Goal: Task Accomplishment & Management: Complete application form

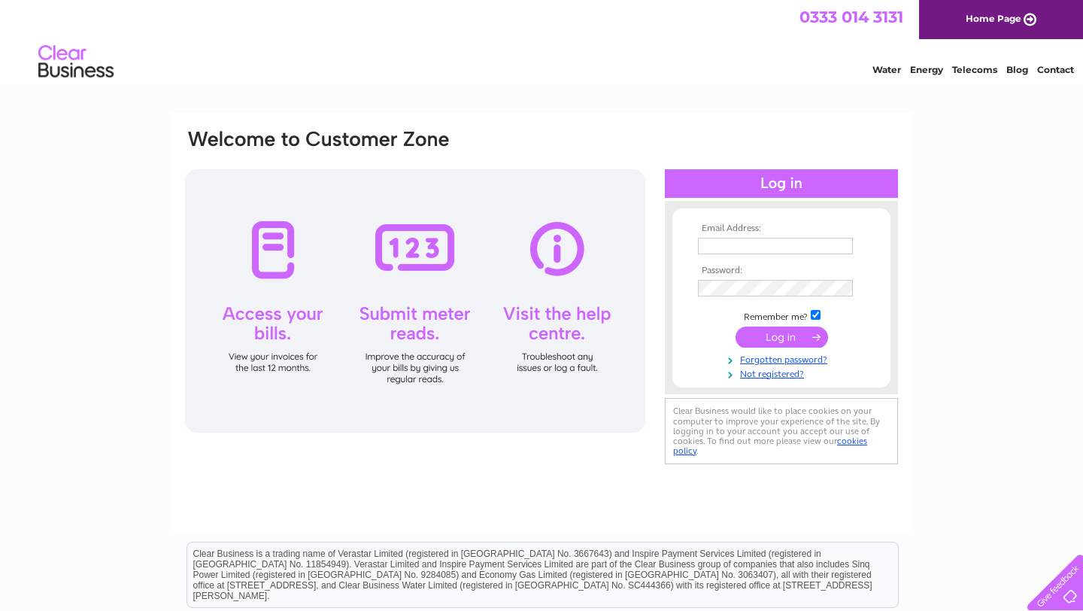
click at [405, 313] on div at bounding box center [415, 300] width 460 height 263
click at [415, 240] on div at bounding box center [415, 300] width 460 height 263
click at [734, 242] on input "text" at bounding box center [776, 247] width 156 height 18
type input "[EMAIL_ADDRESS][DOMAIN_NAME]"
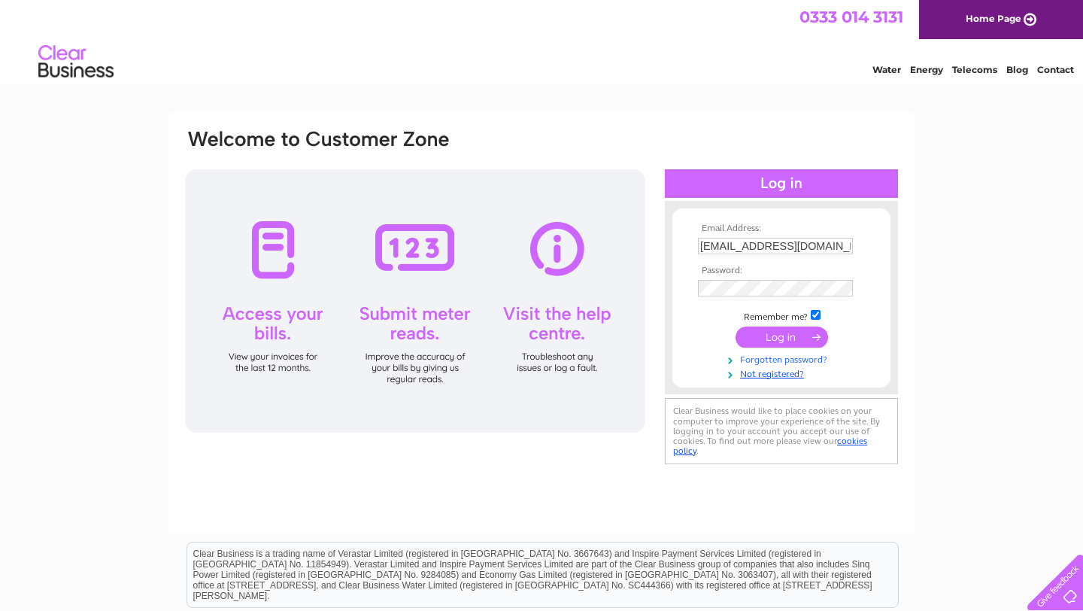
click at [796, 360] on link "Forgotten password?" at bounding box center [783, 358] width 171 height 14
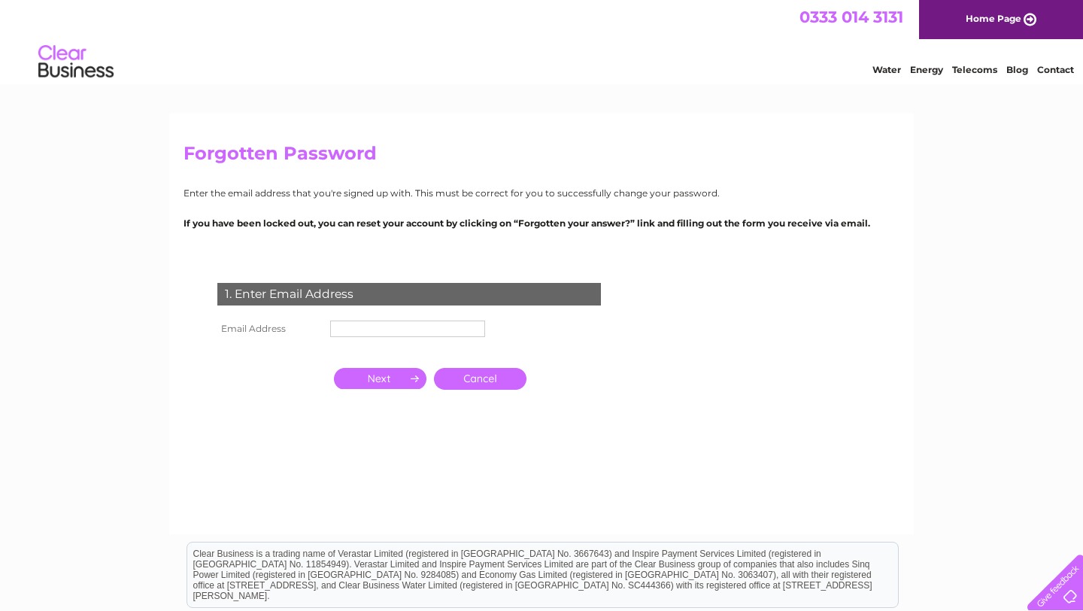
click at [368, 330] on input "text" at bounding box center [407, 329] width 155 height 17
type input "info@northernmachinery.co.uk"
click at [387, 382] on input "button" at bounding box center [380, 378] width 93 height 21
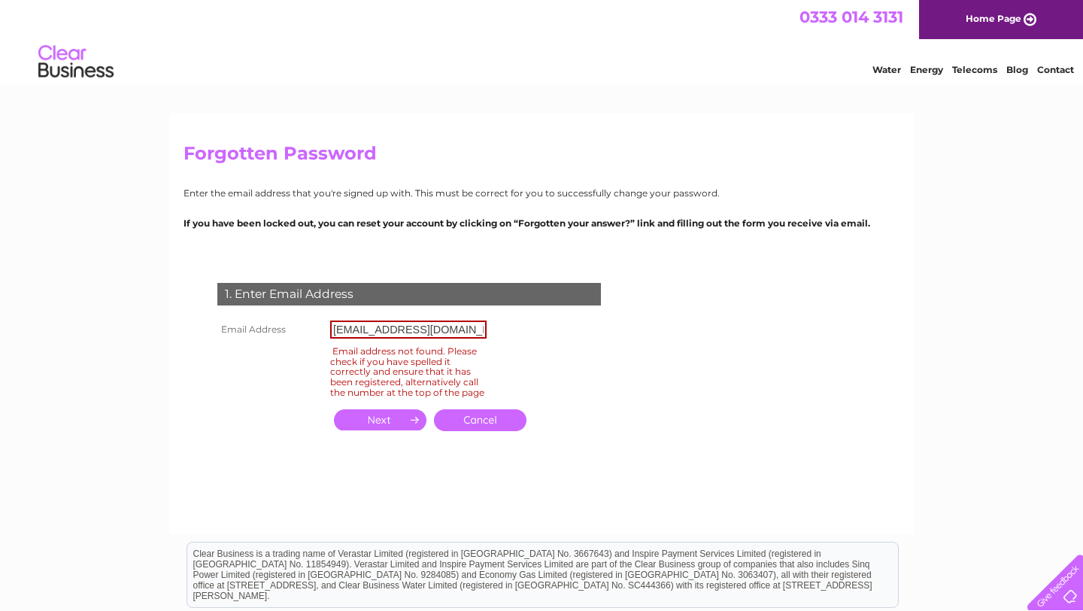
click at [485, 431] on link "Cancel" at bounding box center [480, 420] width 93 height 22
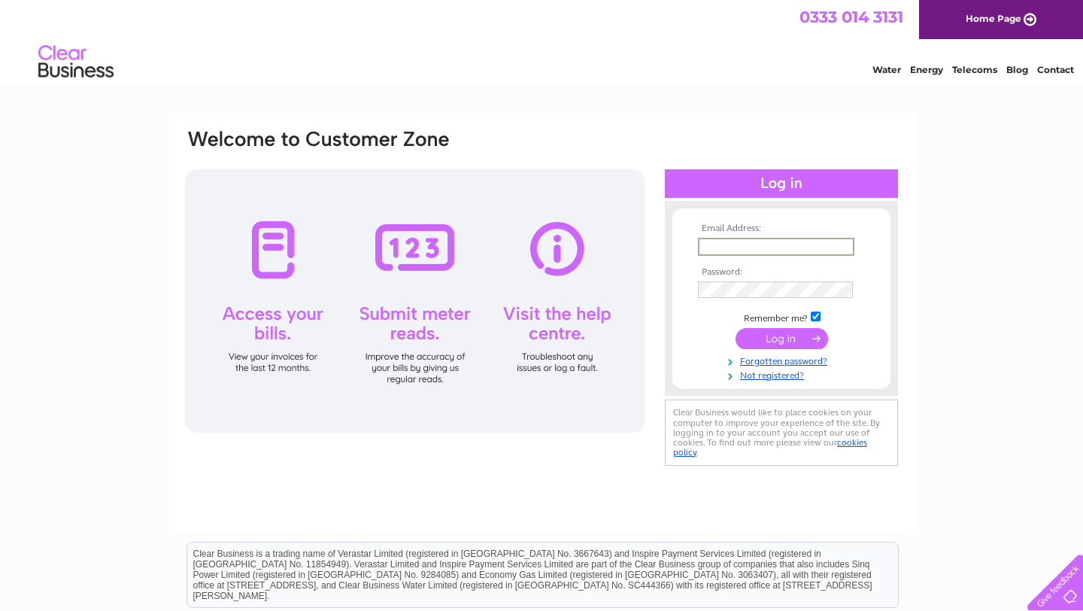
click at [758, 251] on input "text" at bounding box center [776, 247] width 156 height 18
click at [56, 334] on div "Email Address: Password:" at bounding box center [541, 452] width 1083 height 679
click at [788, 374] on link "Not registered?" at bounding box center [783, 373] width 171 height 14
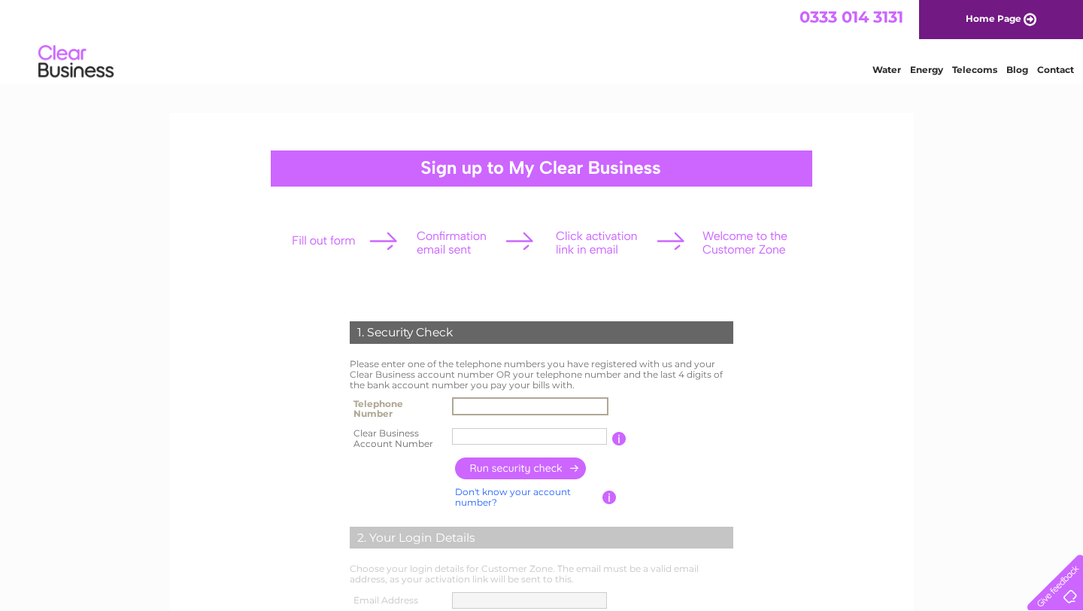
click at [492, 407] on input "text" at bounding box center [530, 406] width 156 height 18
type input "07596198753"
click at [513, 433] on input "northern" at bounding box center [529, 436] width 155 height 17
type input "n"
type input "947754"
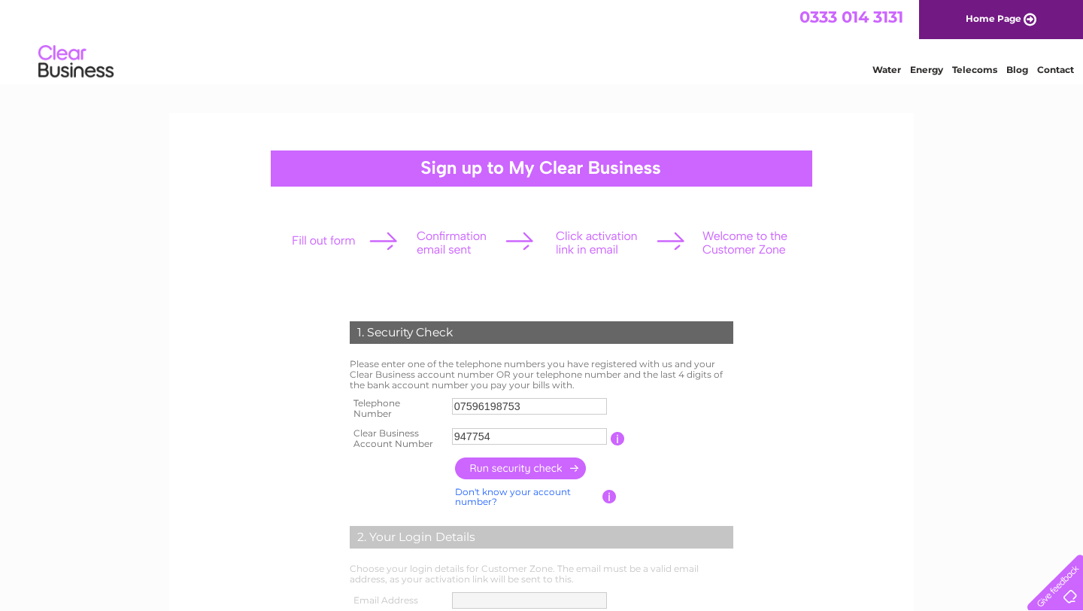
click at [536, 464] on input "button" at bounding box center [521, 468] width 132 height 22
type input "**********"
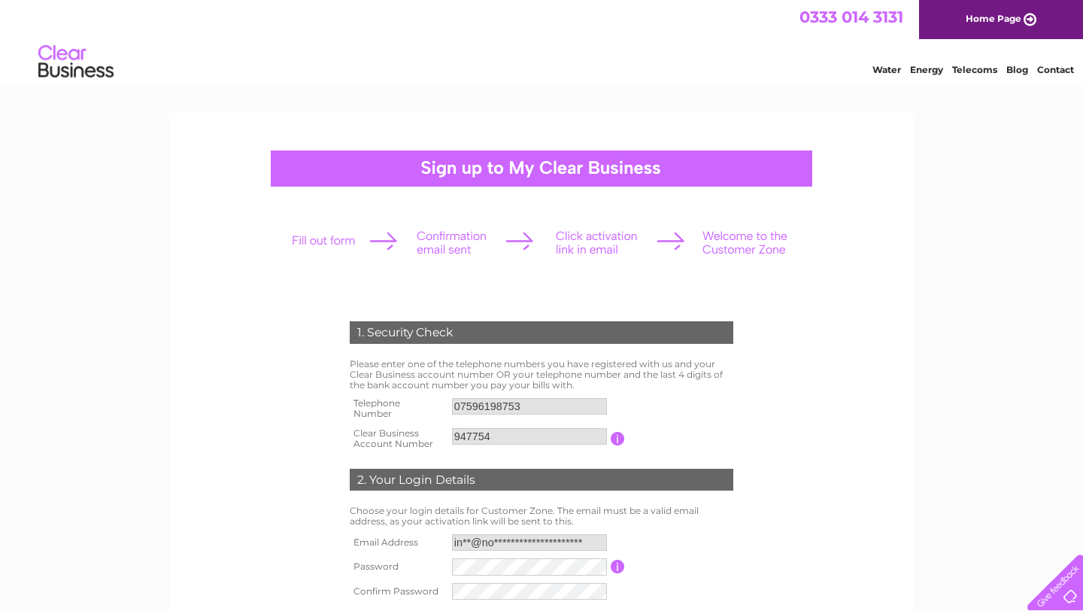
click at [235, 501] on form "1. Security Check Please enter one of the telephone numbers you have registered…" at bounding box center [542, 544] width 716 height 506
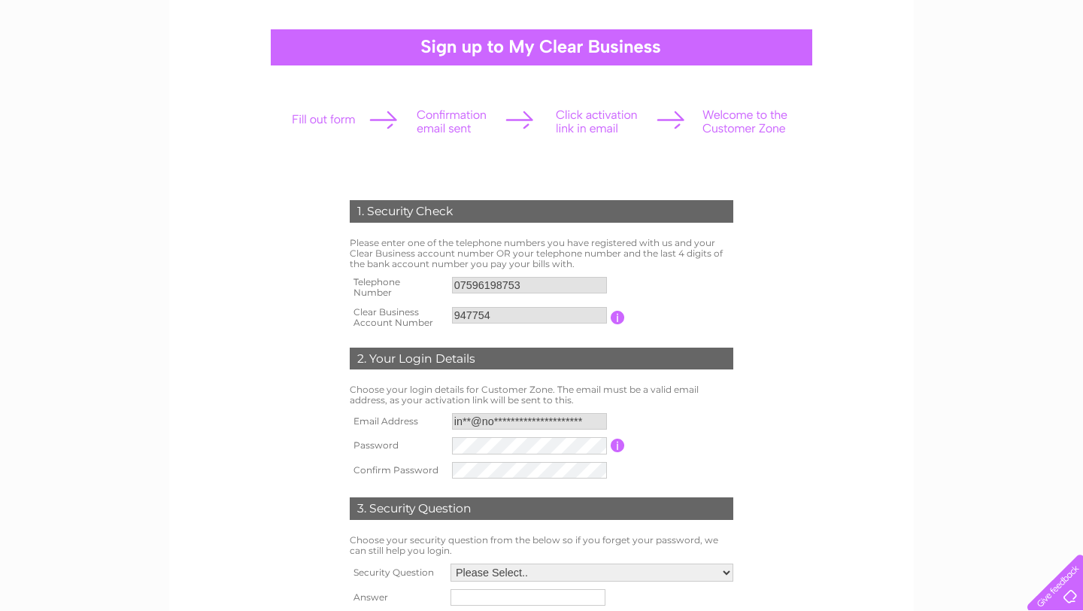
scroll to position [271, 0]
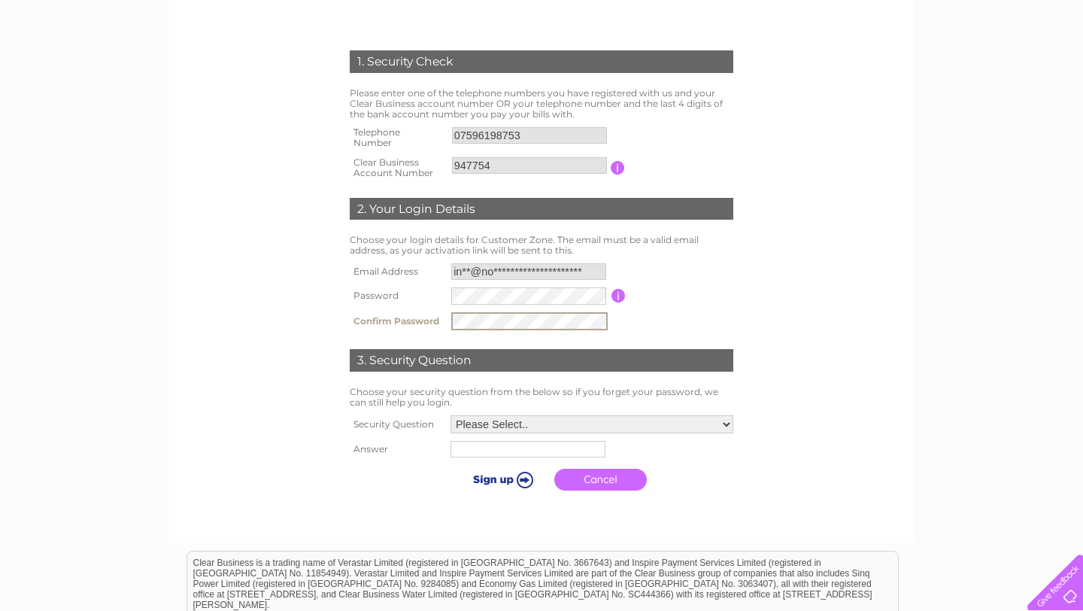
click at [533, 419] on select "Please Select.. In what town or city was your first job? In what town or city d…" at bounding box center [592, 424] width 283 height 18
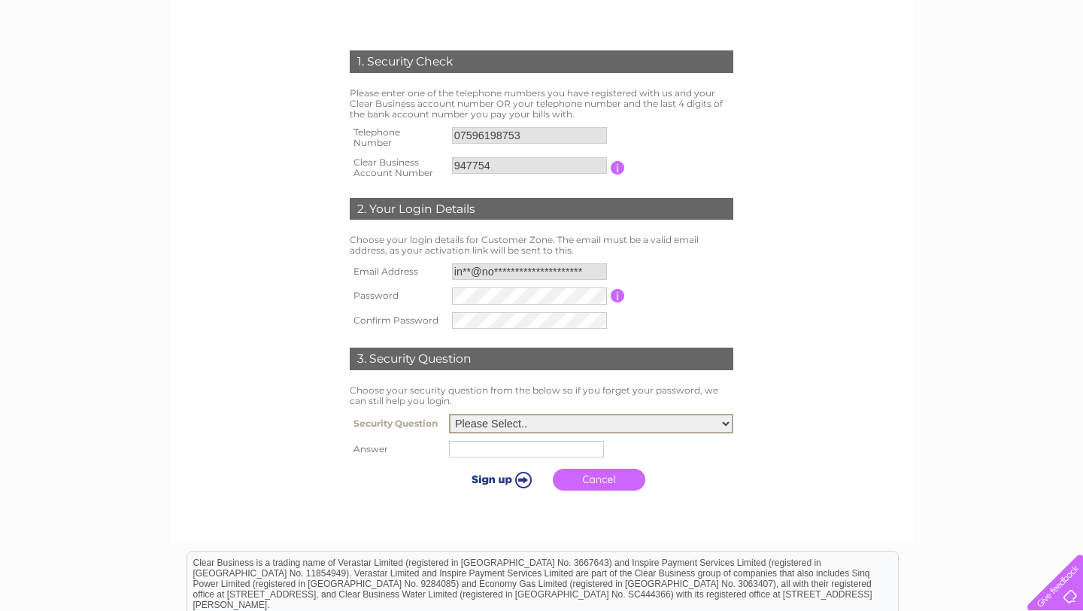
select select "1"
click at [449, 415] on select "Please Select.. In what town or city was your first job? In what town or city d…" at bounding box center [591, 424] width 284 height 20
click at [469, 456] on input "text" at bounding box center [529, 448] width 156 height 18
type input "EDINBURGH"
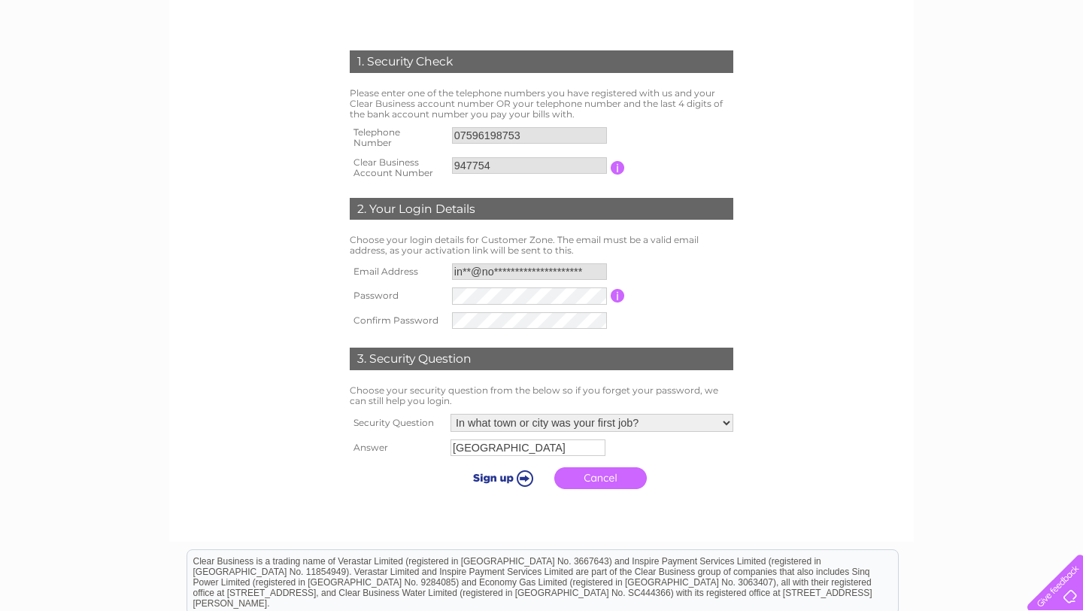
click at [724, 470] on td "Cancel" at bounding box center [592, 478] width 290 height 37
click at [503, 478] on input "submit" at bounding box center [500, 477] width 93 height 21
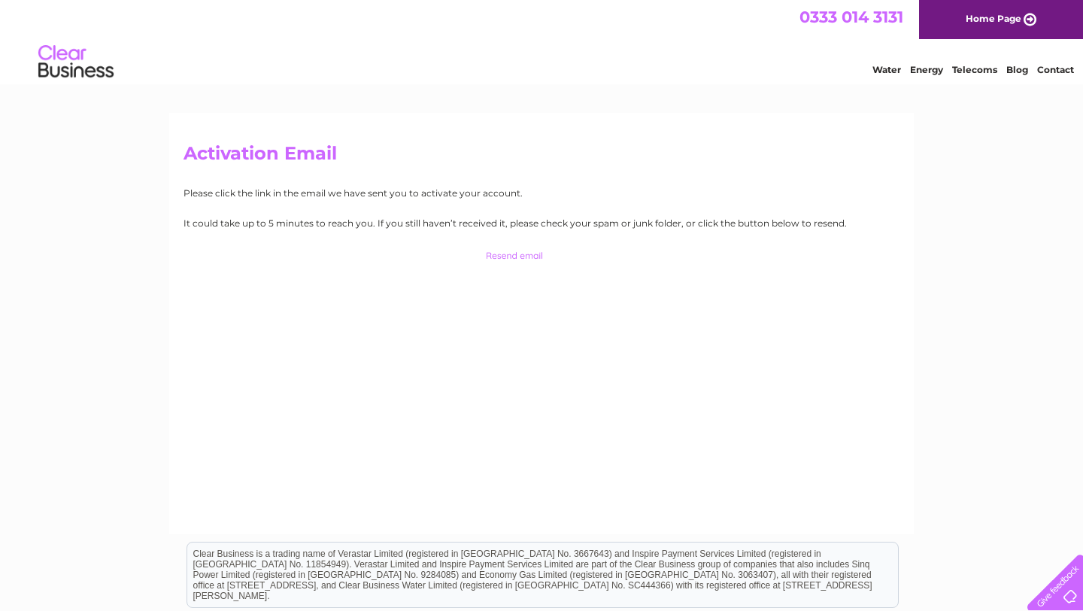
click at [272, 372] on div "Activation Email Please click the link in the email we have sent you to activat…" at bounding box center [541, 323] width 745 height 421
click at [98, 330] on div "Activation Email Please click the link in the email we have sent you to activat…" at bounding box center [541, 452] width 1083 height 679
